Goal: Check status: Check status

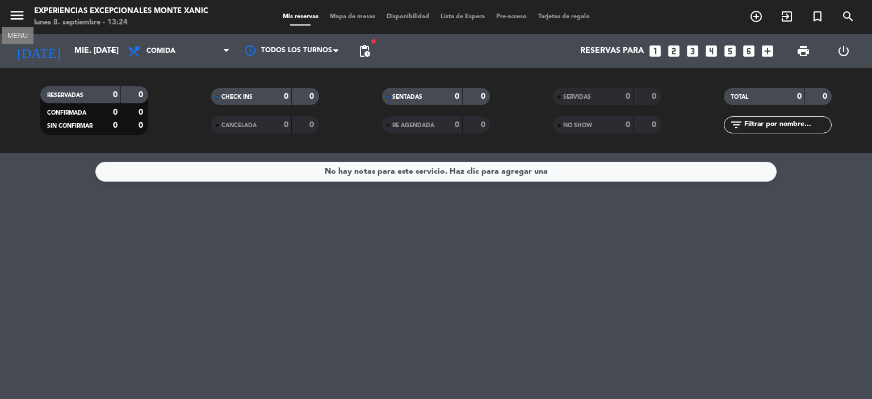
click at [25, 18] on icon "menu" at bounding box center [17, 15] width 17 height 17
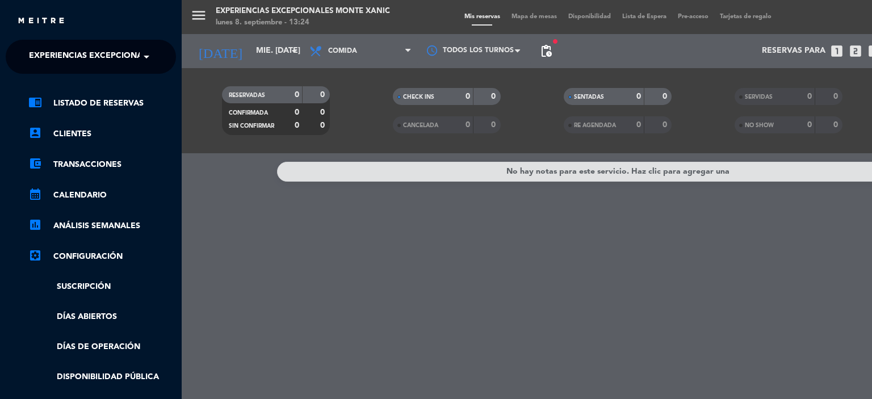
click at [109, 67] on span "Experiencias Excepcionales Monte Xanic" at bounding box center [123, 57] width 188 height 24
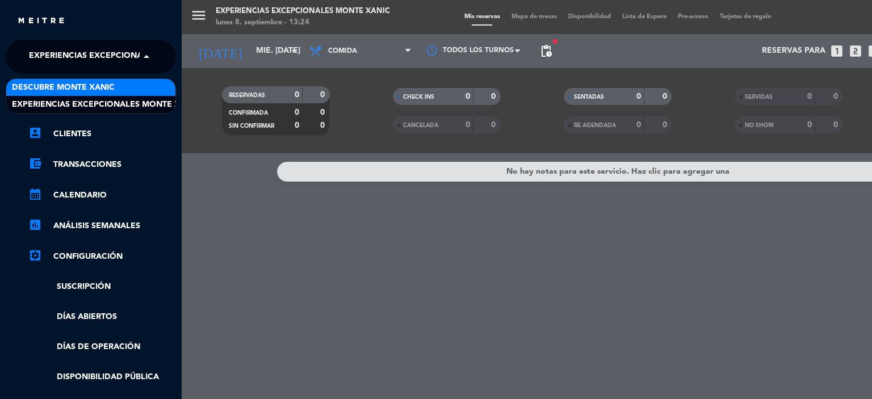
click at [113, 88] on div "Descubre Monte Xanic" at bounding box center [90, 87] width 169 height 17
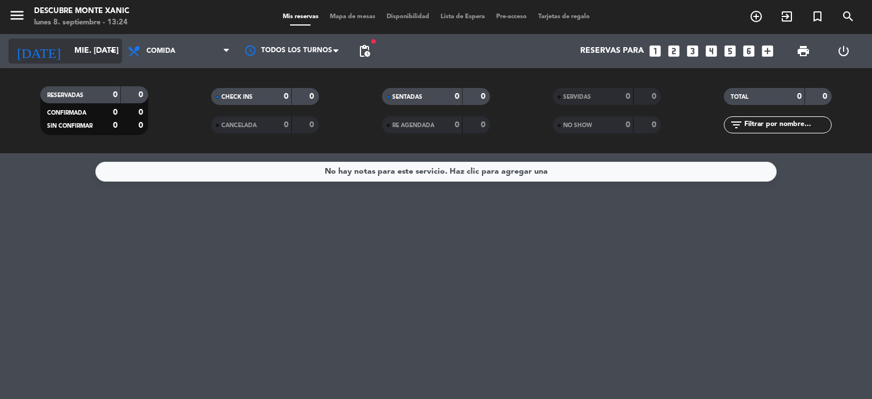
click at [84, 58] on input "mié. [DATE]" at bounding box center [123, 51] width 108 height 20
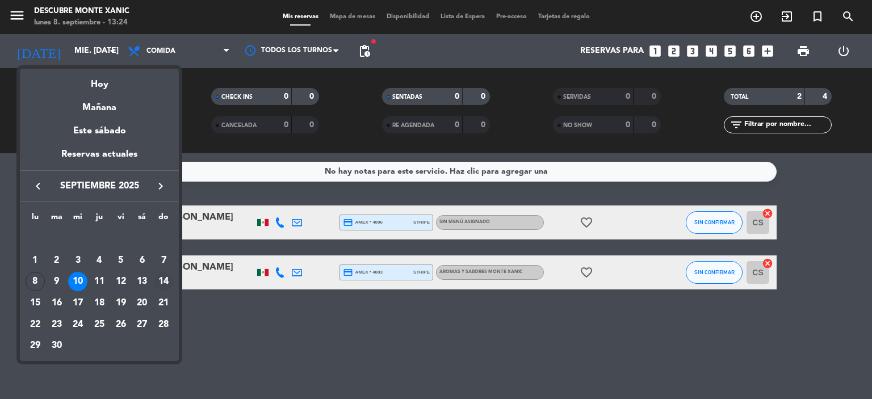
click at [168, 281] on div "14" at bounding box center [163, 281] width 19 height 19
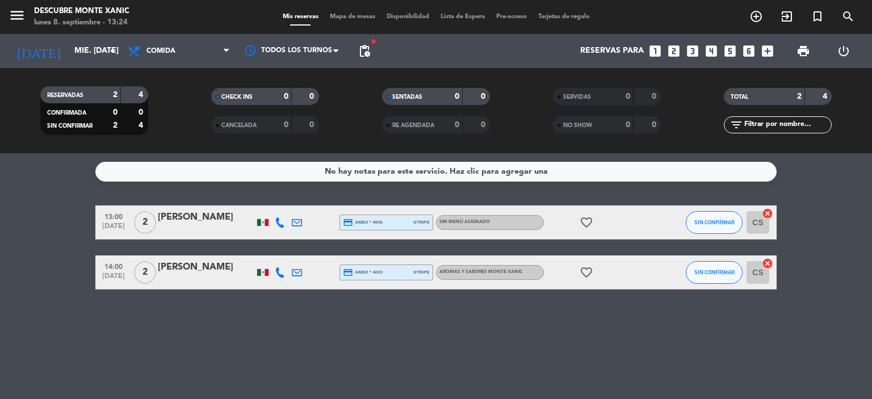
type input "dom. [DATE]"
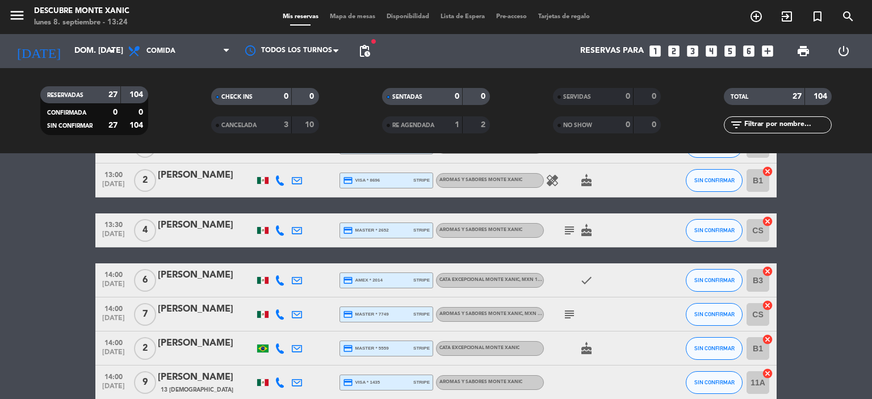
scroll to position [454, 0]
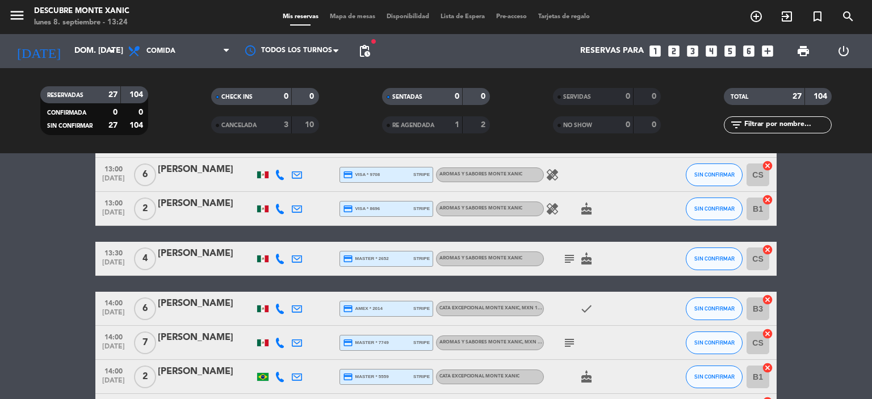
click at [68, 249] on bookings-row "11:00 [DATE] 4 [PERSON_NAME] credit_card amex * 5007 stripe Aromas y Sabores Mo…" at bounding box center [436, 274] width 872 height 1047
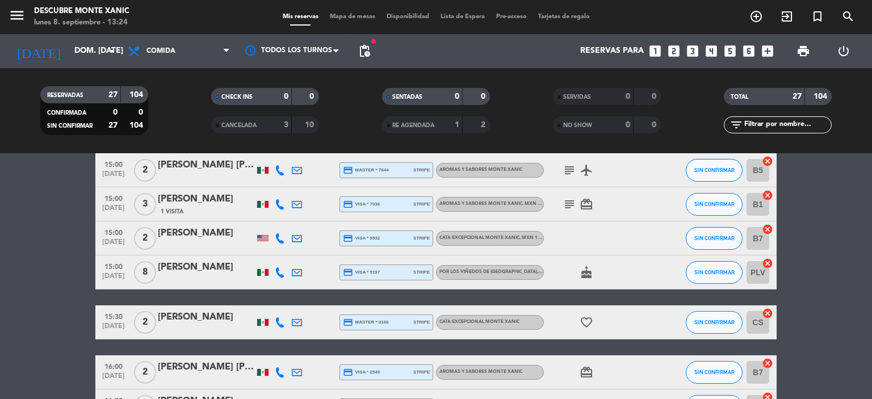
scroll to position [738, 0]
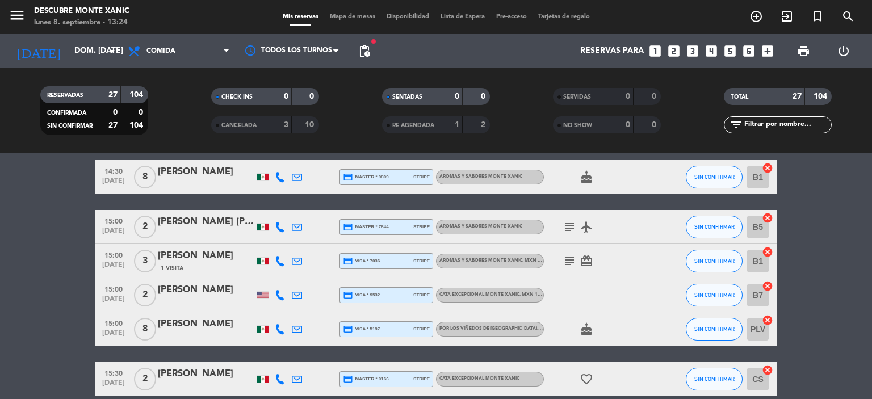
click at [570, 263] on icon "subject" at bounding box center [570, 261] width 14 height 14
click at [569, 256] on icon "subject" at bounding box center [570, 261] width 14 height 14
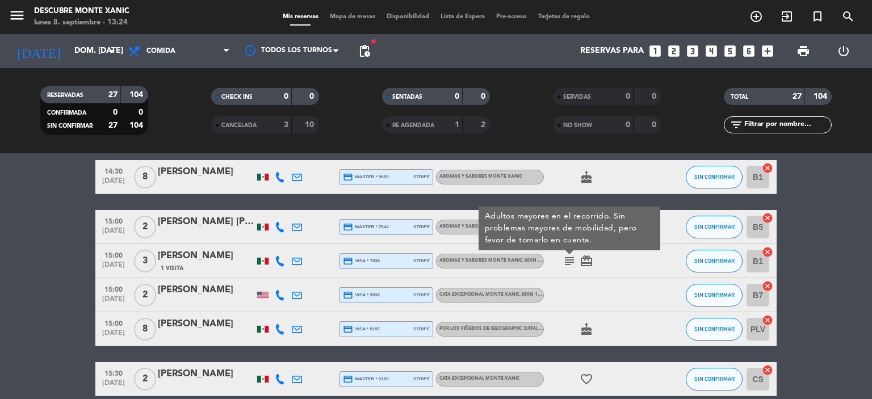
click at [602, 263] on div "subject Adultos mayores en el recorrido. Sin problemas mayores de mobilidad, pe…" at bounding box center [595, 260] width 102 height 33
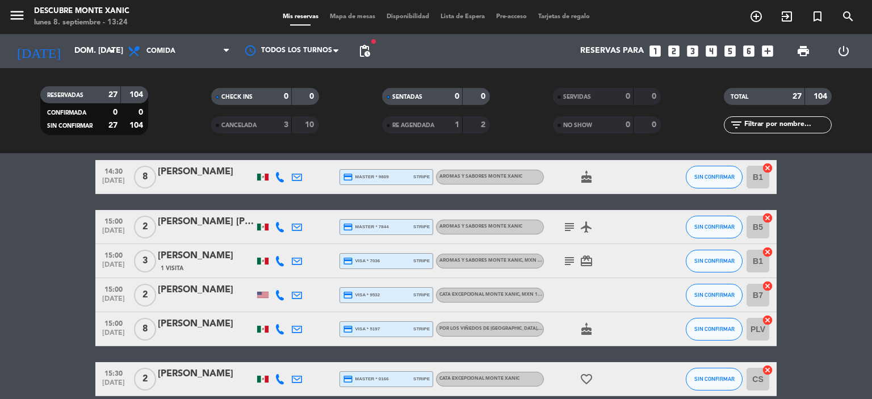
click at [178, 254] on div "[PERSON_NAME]" at bounding box center [206, 256] width 97 height 15
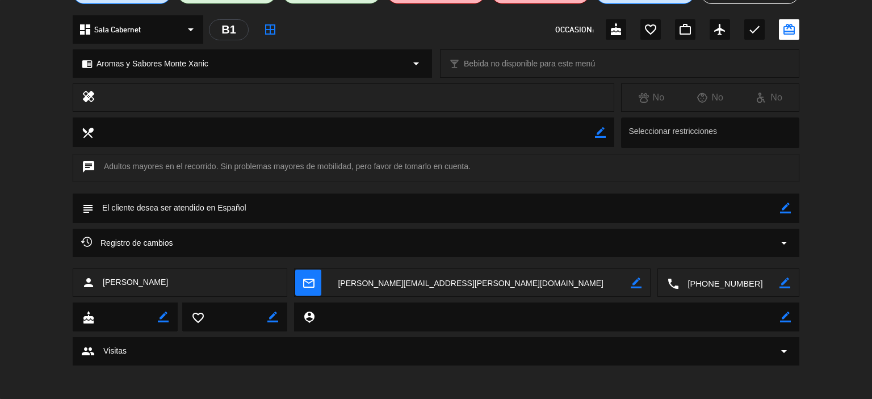
scroll to position [0, 0]
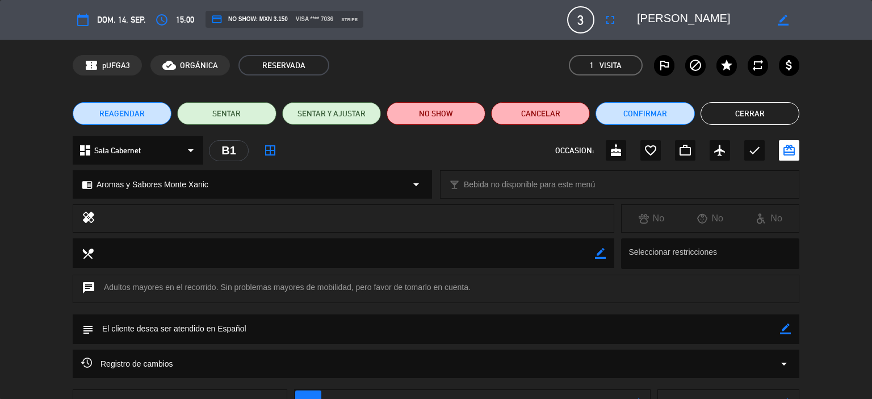
click at [739, 113] on button "Cerrar" at bounding box center [749, 113] width 99 height 23
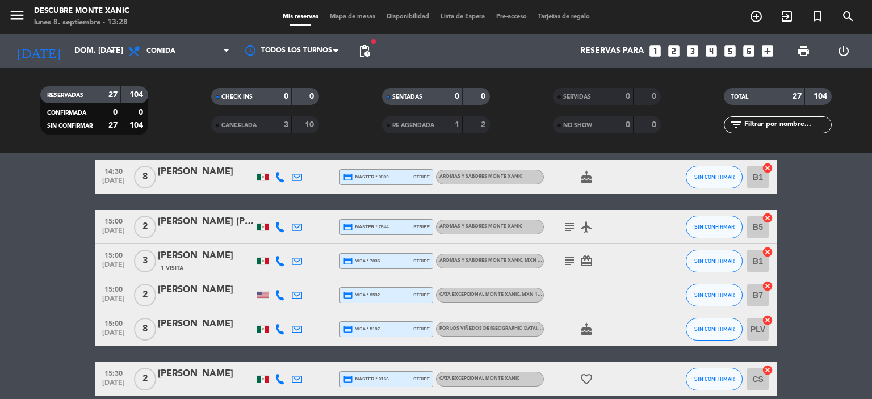
click at [297, 258] on icon at bounding box center [297, 261] width 10 height 10
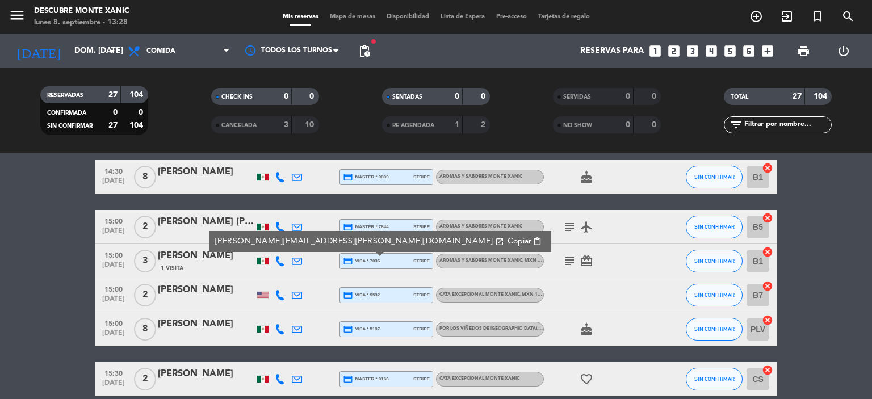
click at [233, 263] on div "[PERSON_NAME]" at bounding box center [206, 256] width 97 height 15
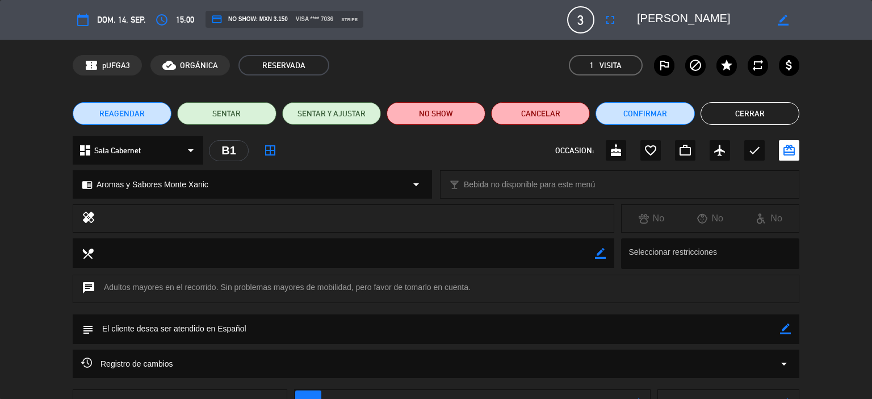
click at [741, 111] on button "Cerrar" at bounding box center [749, 113] width 99 height 23
